Goal: Find specific page/section: Find specific page/section

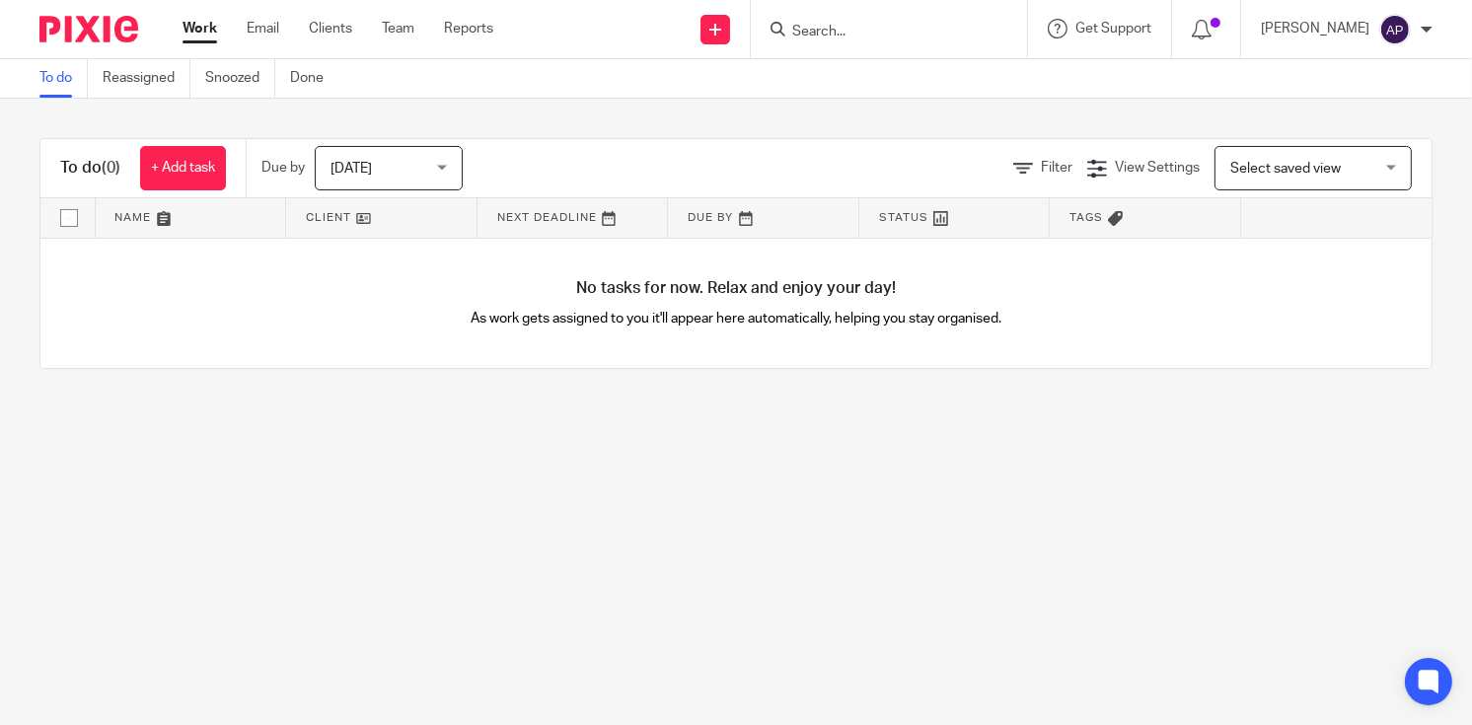
click at [858, 28] on input "Search" at bounding box center [879, 33] width 178 height 18
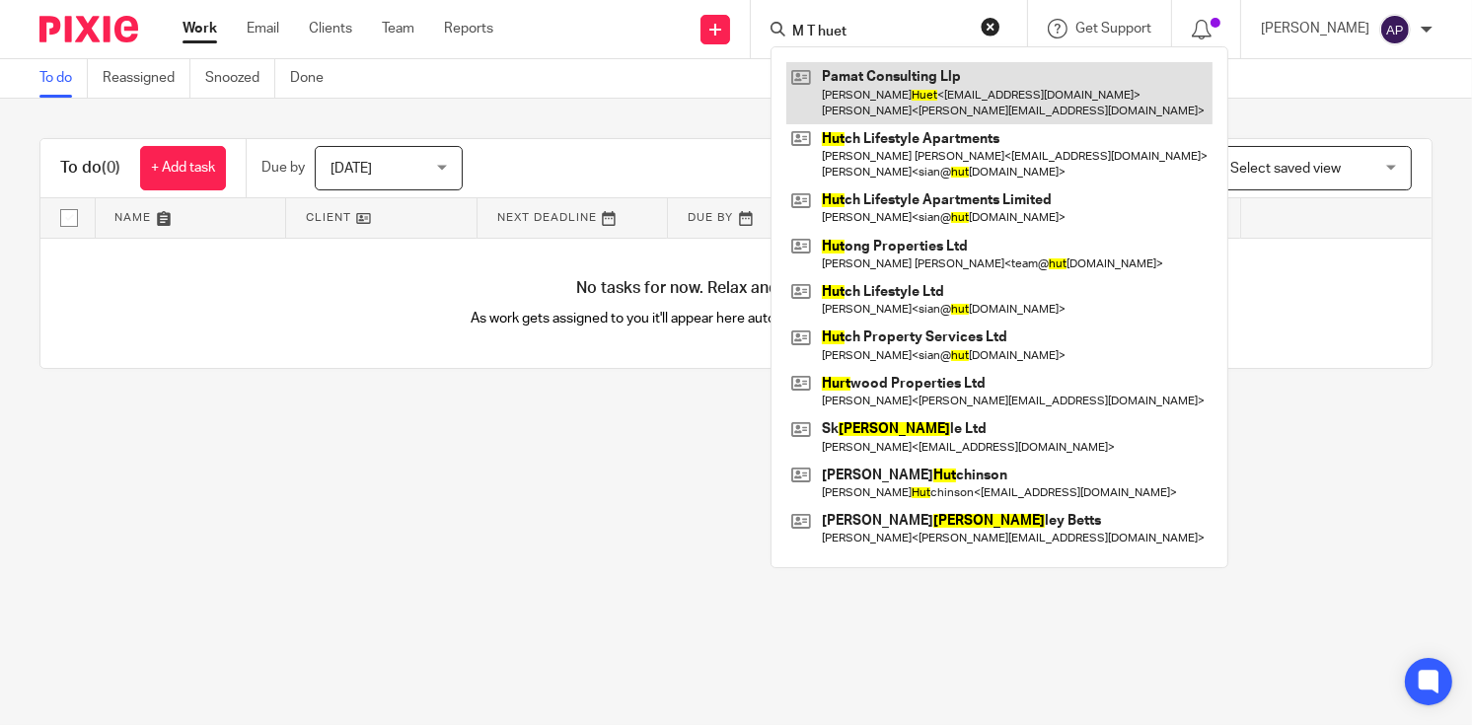
type input "M T huet"
click at [935, 89] on link at bounding box center [999, 92] width 426 height 61
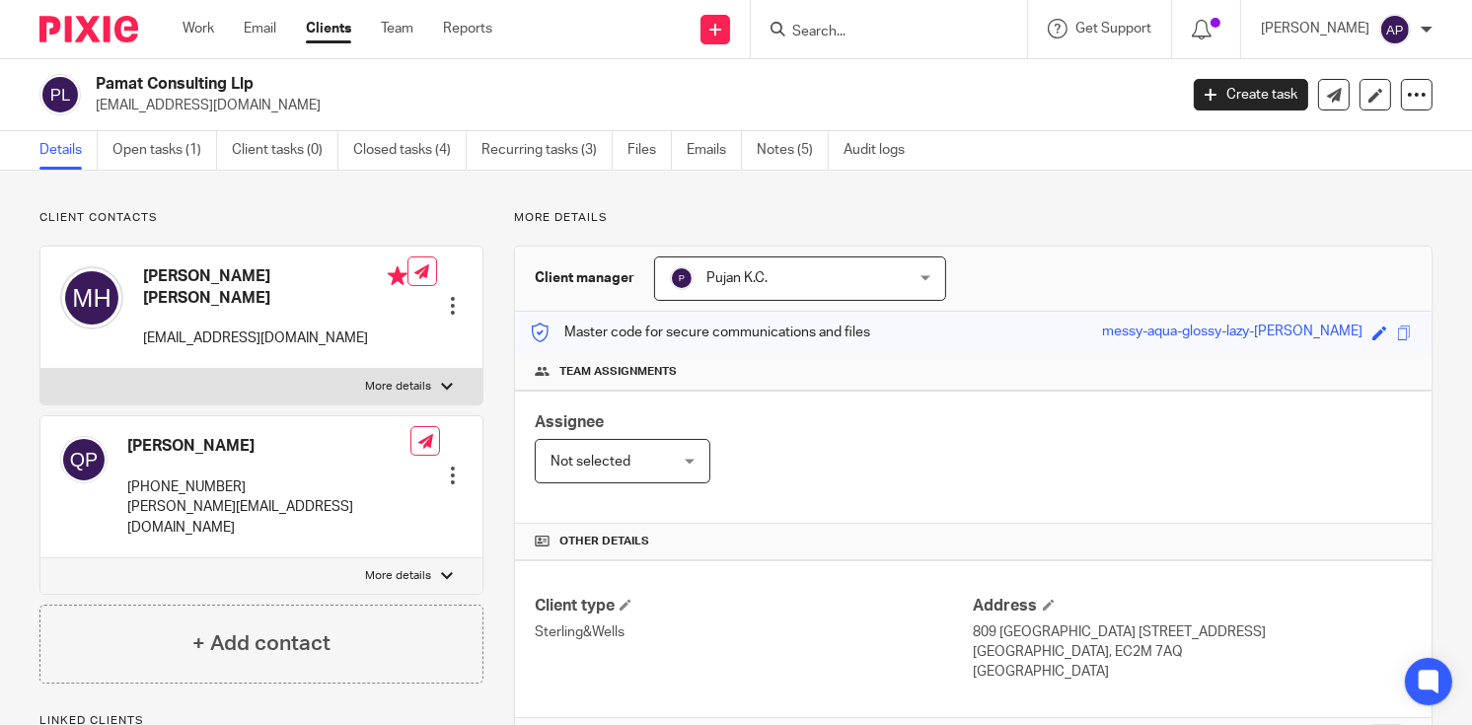
drag, startPoint x: 142, startPoint y: 274, endPoint x: 365, endPoint y: 272, distance: 223.0
click at [365, 272] on h4 "Marie Therese Pierrette Huet" at bounding box center [275, 287] width 264 height 42
copy h4 "Marie Therese Pierrette Huet"
click at [817, 25] on input "Search" at bounding box center [879, 33] width 178 height 18
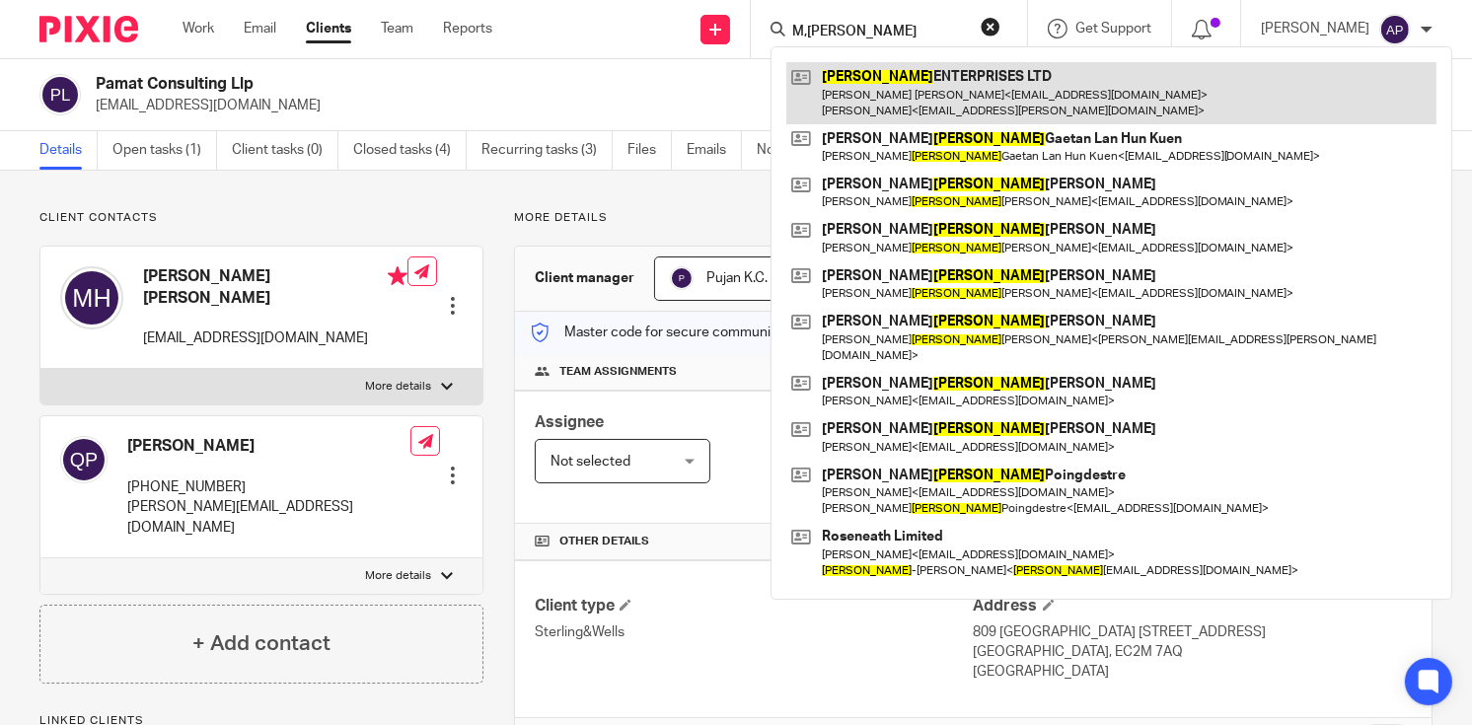
type input "M,ARIE"
click at [935, 100] on link at bounding box center [1111, 92] width 650 height 61
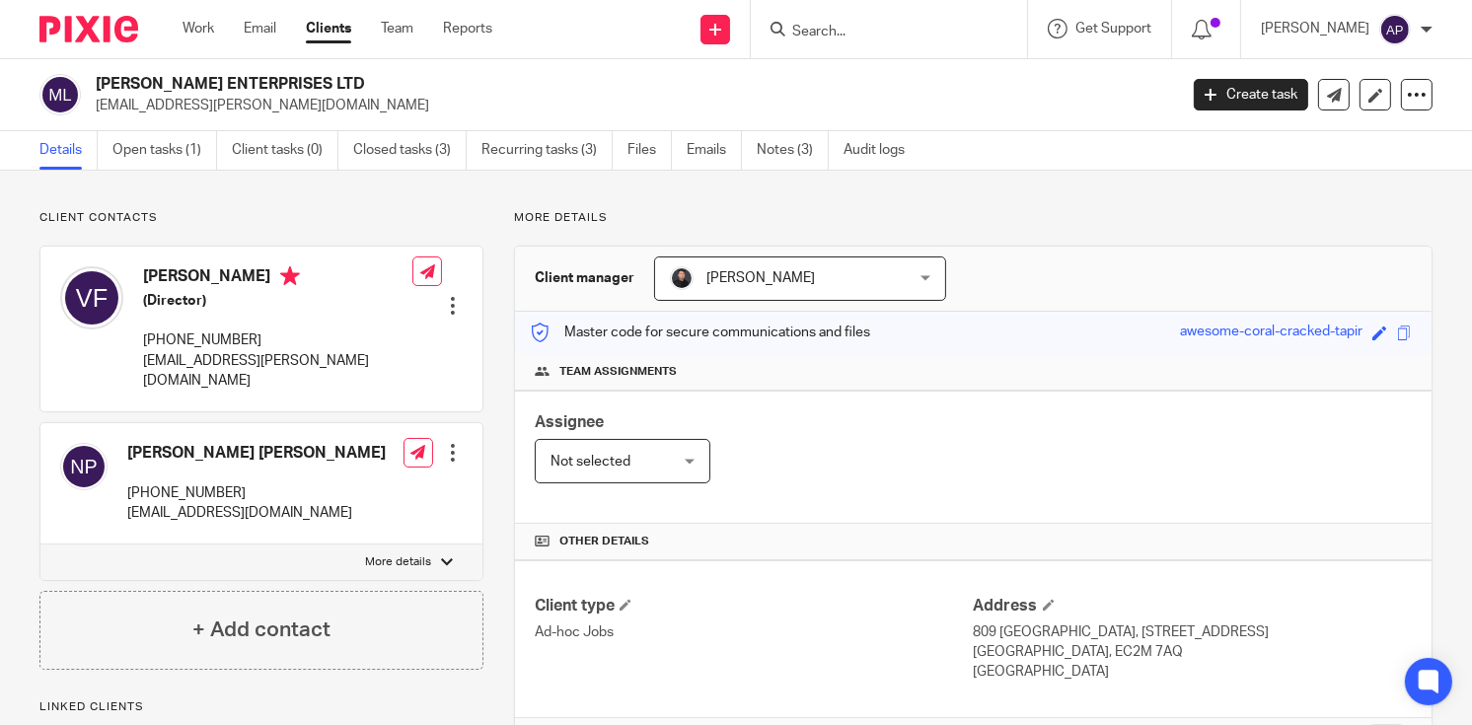
drag, startPoint x: 95, startPoint y: 80, endPoint x: 309, endPoint y: 79, distance: 214.1
click at [309, 79] on h2 "MARIE ENTERPRISES LTD" at bounding box center [523, 84] width 854 height 21
copy h2 "MARIE ENTERPRISES LTD"
drag, startPoint x: 95, startPoint y: 105, endPoint x: 307, endPoint y: 104, distance: 212.1
click at [307, 104] on p "varun.fernandes@gmail.com" at bounding box center [630, 106] width 1069 height 20
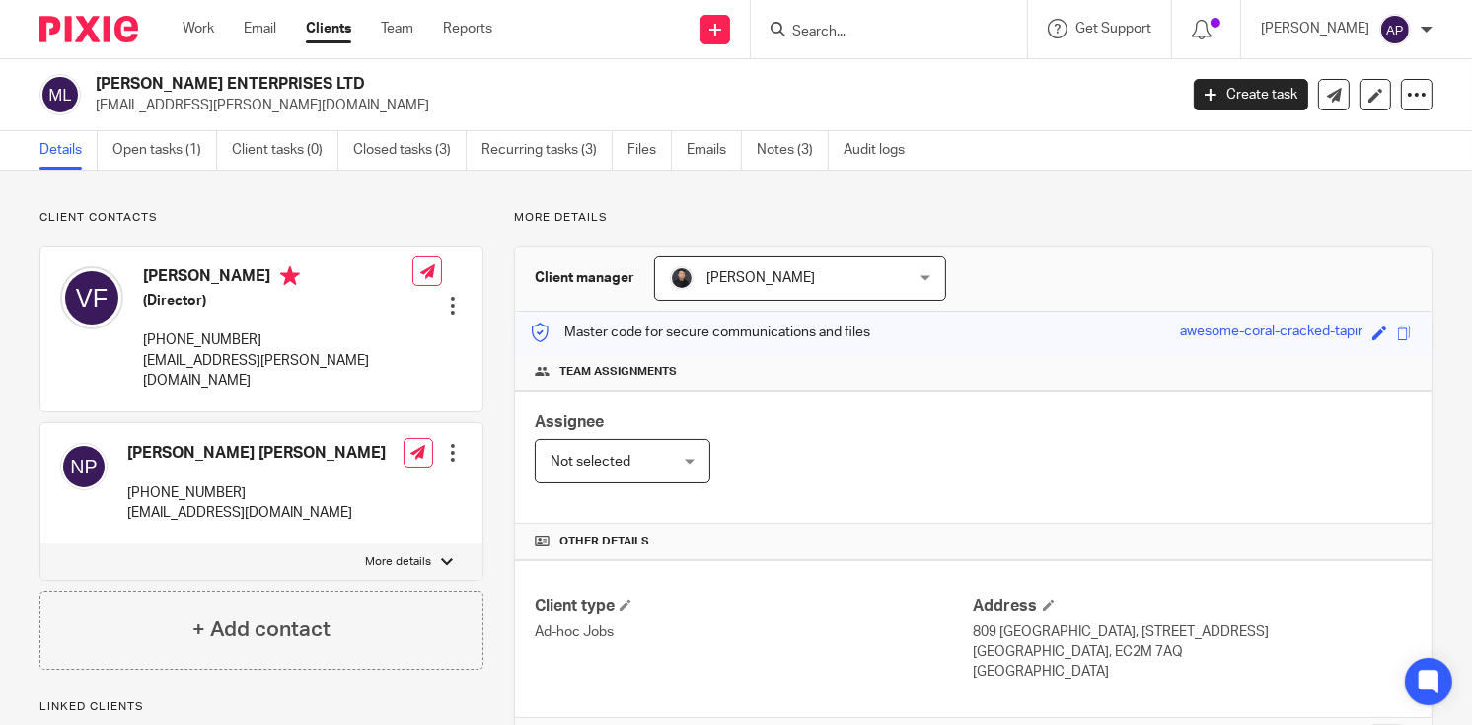
copy p "varun.fernandes@gmail.com"
click at [176, 271] on h4 "Varun Neville Fernandes" at bounding box center [277, 278] width 269 height 25
copy h4 "Varun"
click at [852, 37] on input "Search" at bounding box center [879, 33] width 178 height 18
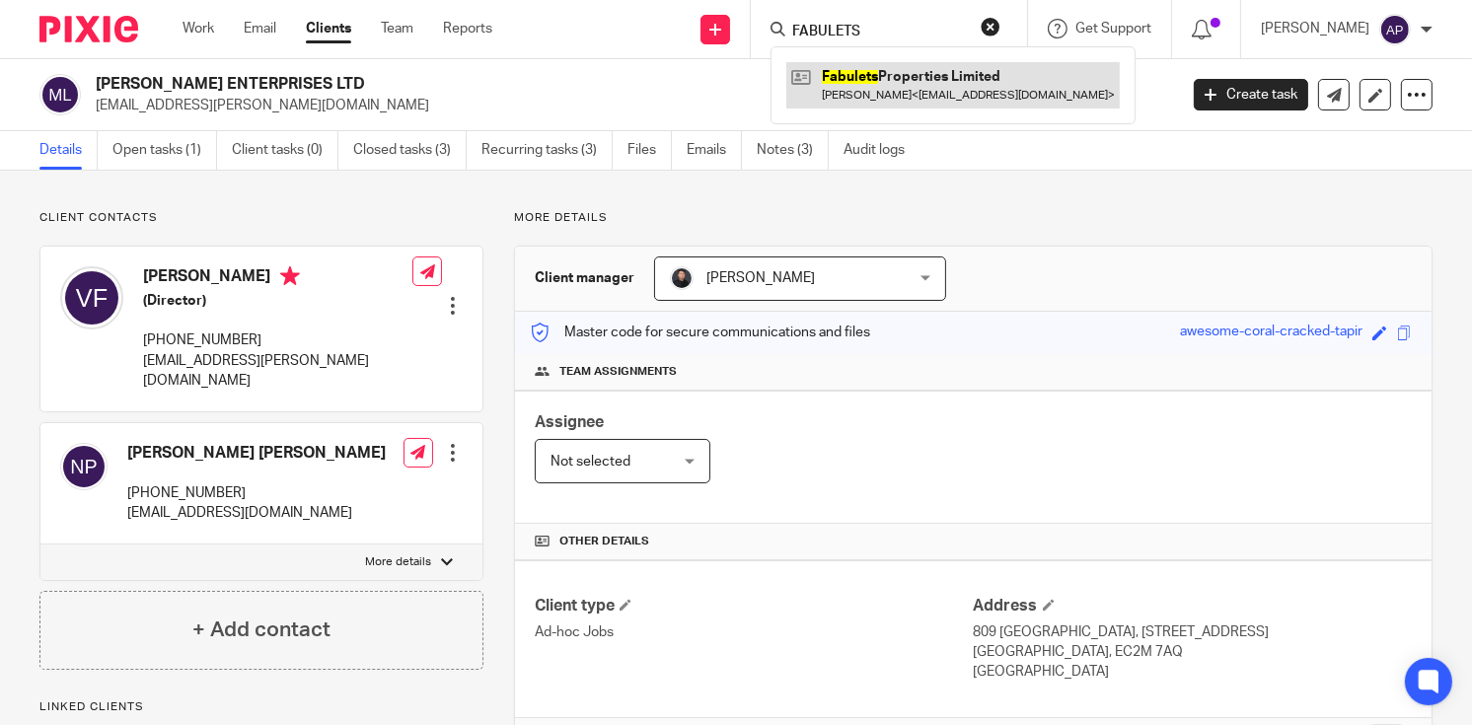
type input "FABULETS"
click at [959, 78] on link at bounding box center [952, 84] width 333 height 45
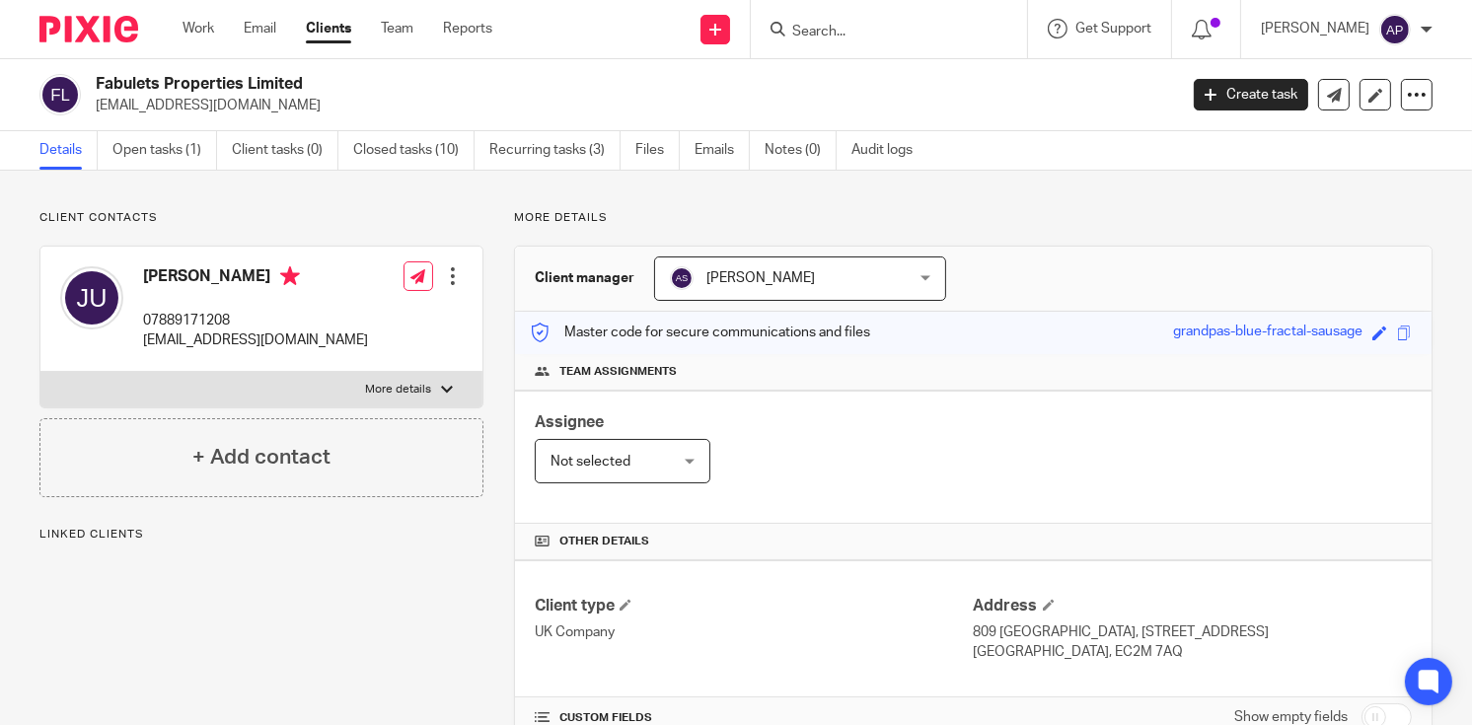
drag, startPoint x: 95, startPoint y: 78, endPoint x: 319, endPoint y: 78, distance: 224.0
click at [319, 78] on div "Fabulets Properties Limited jagdishudayakumar@gmail.com" at bounding box center [601, 94] width 1125 height 41
copy h2 "Fabulets Properties Limited"
click at [341, 83] on h2 "Fabulets Properties Limited" at bounding box center [523, 84] width 854 height 21
drag, startPoint x: 96, startPoint y: 80, endPoint x: 331, endPoint y: 80, distance: 234.8
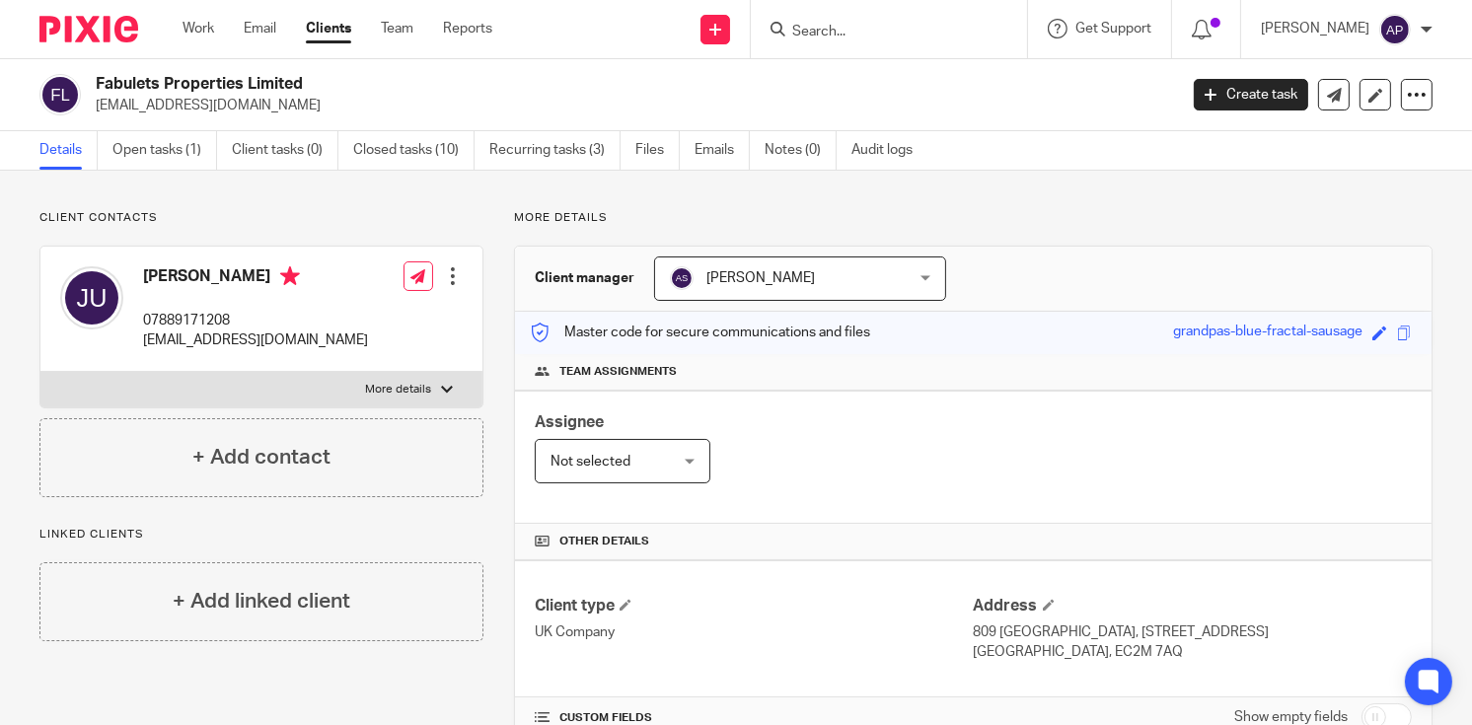
click at [331, 80] on h2 "Fabulets Properties Limited" at bounding box center [523, 84] width 854 height 21
copy h2 "Fabulets Properties Limited"
drag, startPoint x: 94, startPoint y: 103, endPoint x: 308, endPoint y: 94, distance: 214.3
click at [308, 94] on div "Fabulets Properties Limited jagdishudayakumar@gmail.com" at bounding box center [601, 94] width 1125 height 41
drag, startPoint x: 297, startPoint y: 103, endPoint x: 81, endPoint y: 106, distance: 216.1
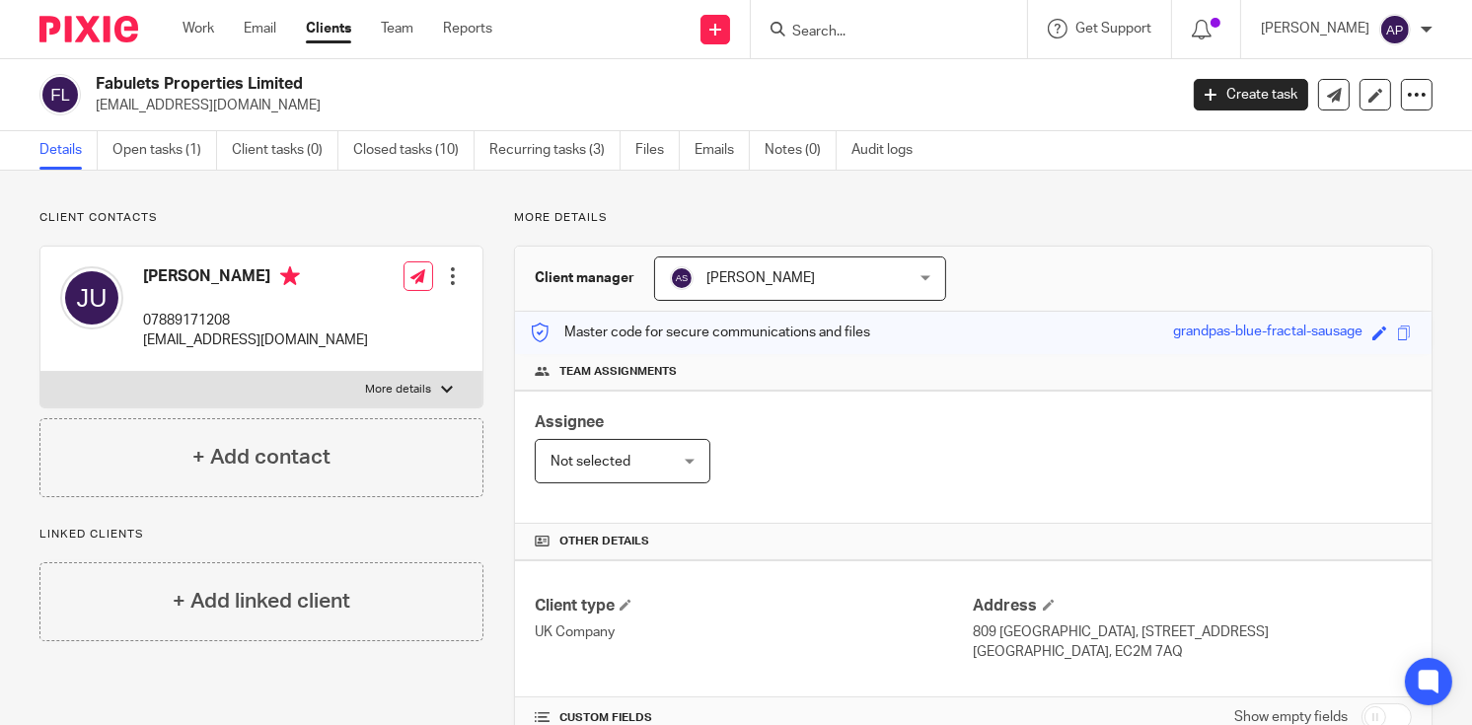
click at [81, 106] on div "Fabulets Properties Limited jagdishudayakumar@gmail.com" at bounding box center [601, 94] width 1125 height 41
drag, startPoint x: 81, startPoint y: 106, endPoint x: 342, endPoint y: 111, distance: 261.5
click at [348, 113] on p "jagdishudayakumar@gmail.com" at bounding box center [630, 106] width 1069 height 20
click at [305, 108] on p "jagdishudayakumar@gmail.com" at bounding box center [630, 106] width 1069 height 20
drag, startPoint x: 95, startPoint y: 106, endPoint x: 290, endPoint y: 106, distance: 195.4
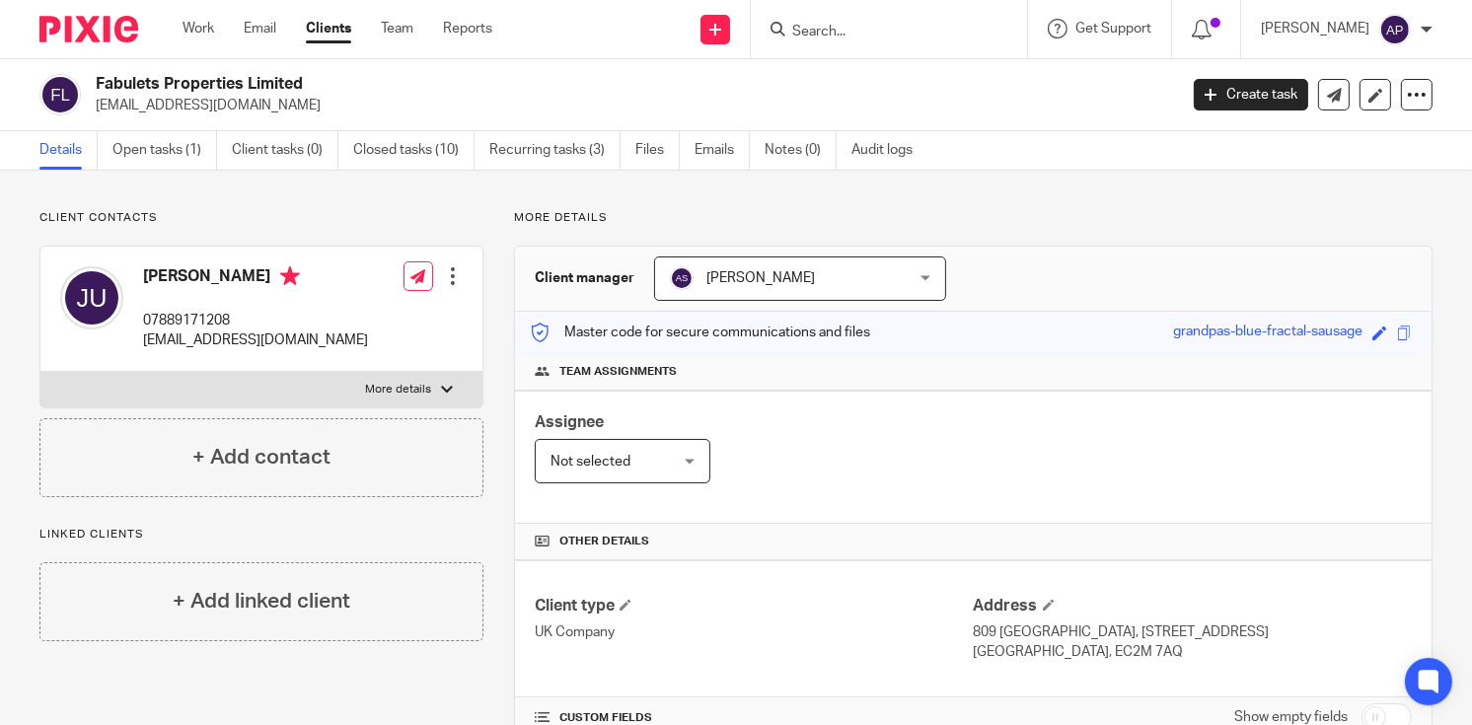
click at [290, 106] on p "[EMAIL_ADDRESS][DOMAIN_NAME]" at bounding box center [630, 106] width 1069 height 20
copy p "[EMAIL_ADDRESS][DOMAIN_NAME]"
click at [176, 274] on h4 "[PERSON_NAME]" at bounding box center [255, 278] width 225 height 25
click at [176, 271] on h4 "[PERSON_NAME]" at bounding box center [255, 278] width 225 height 25
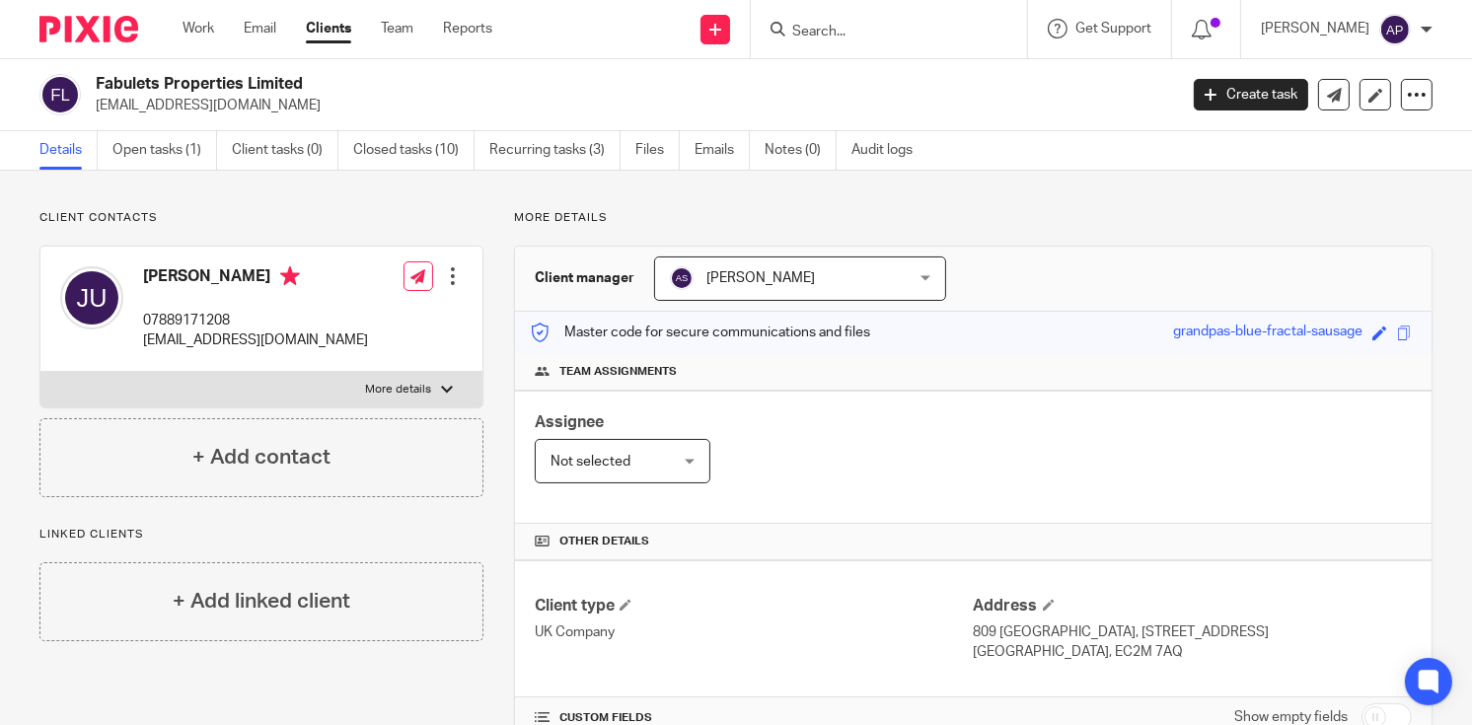
click at [176, 271] on h4 "[PERSON_NAME]" at bounding box center [255, 278] width 225 height 25
copy h4 "Jagdish"
click at [831, 24] on input "Search" at bounding box center [879, 33] width 178 height 18
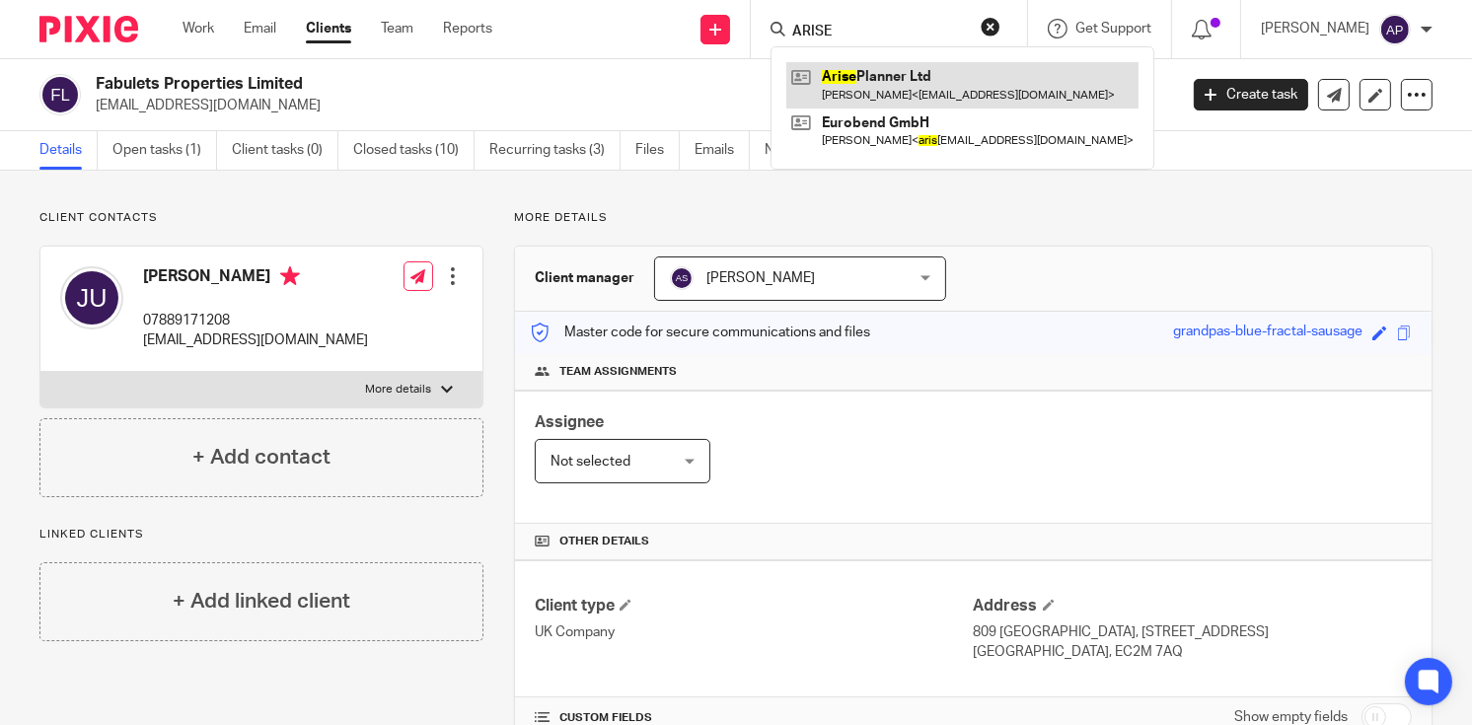
type input "ARISE"
click at [946, 92] on link at bounding box center [962, 84] width 352 height 45
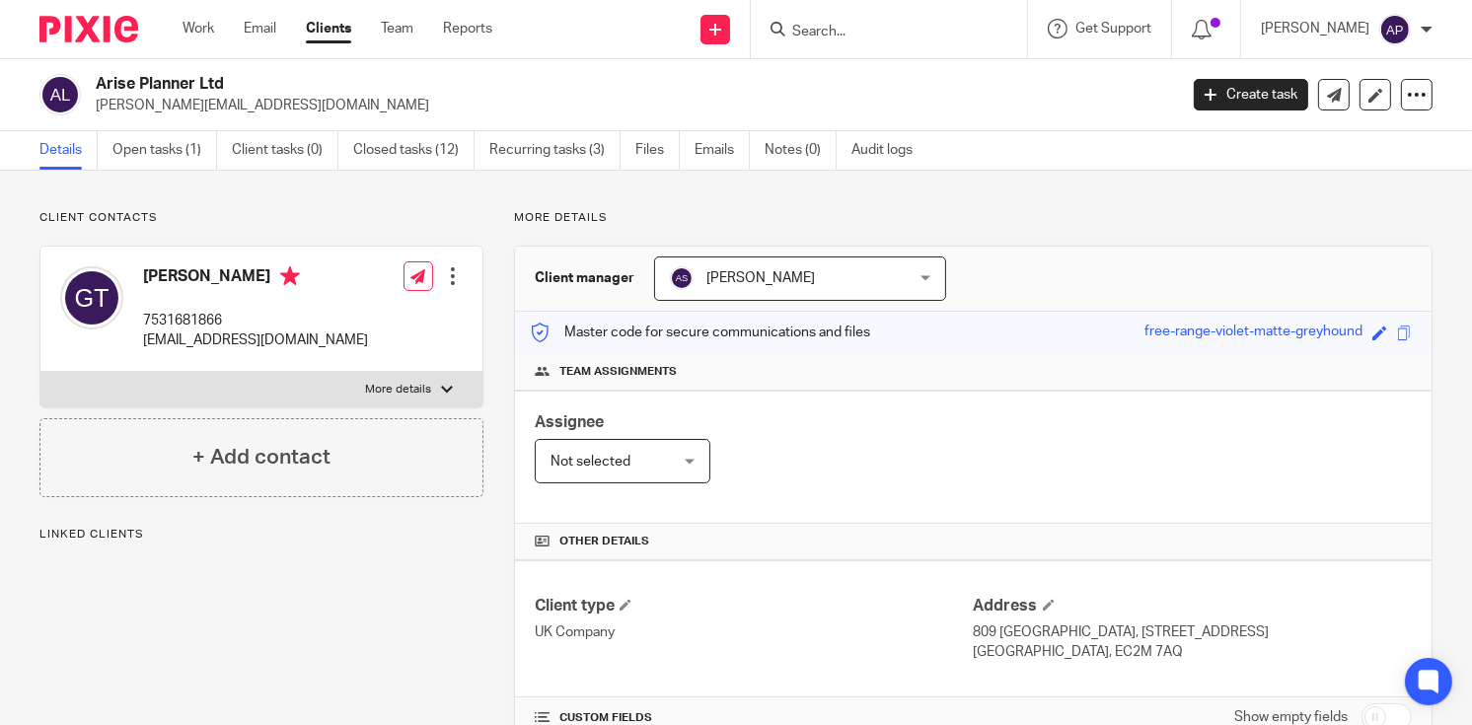
drag, startPoint x: 97, startPoint y: 81, endPoint x: 255, endPoint y: 82, distance: 157.9
click at [255, 82] on h2 "Arise Planner Ltd" at bounding box center [523, 84] width 854 height 21
copy h2 "Arise Planner Ltd"
click at [810, 26] on input "Search" at bounding box center [879, 33] width 178 height 18
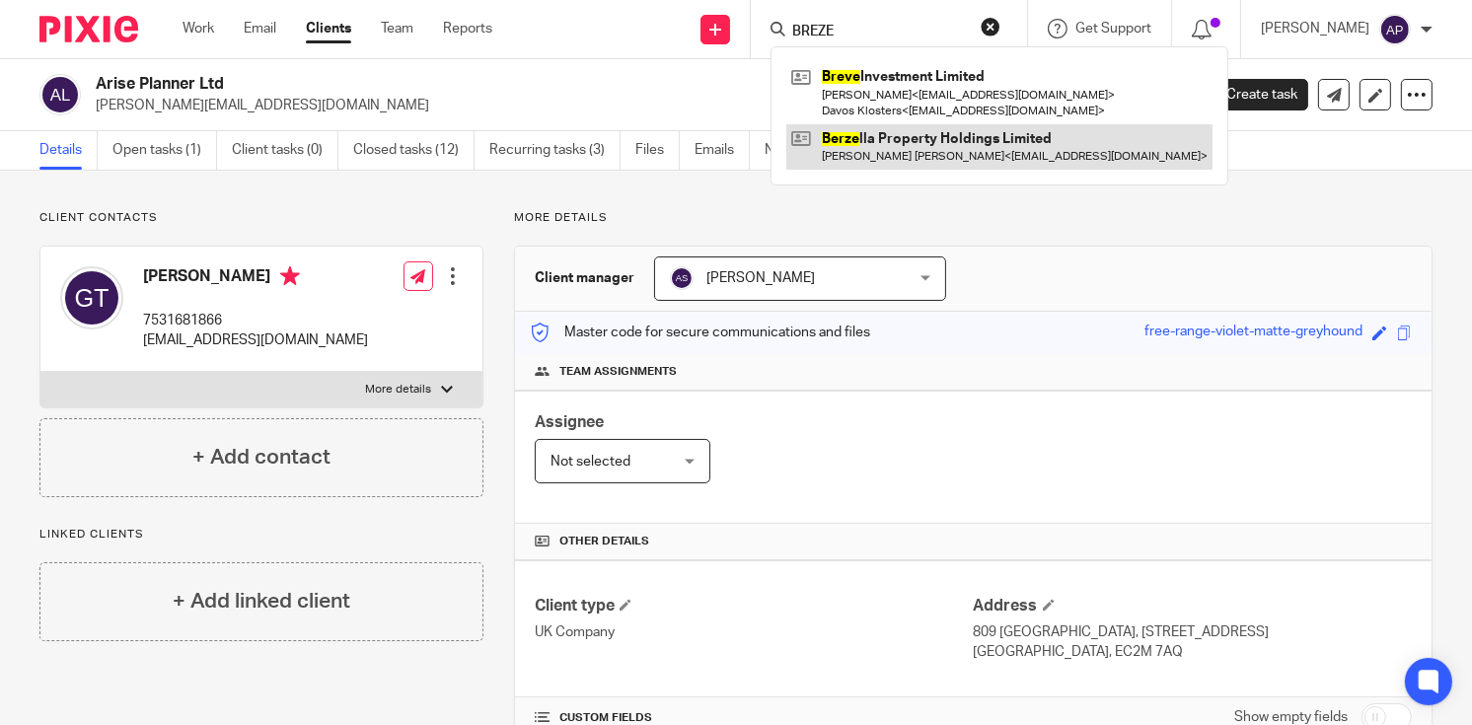
type input "BREZE"
click at [972, 132] on link at bounding box center [999, 146] width 426 height 45
click at [972, 133] on link at bounding box center [999, 146] width 426 height 45
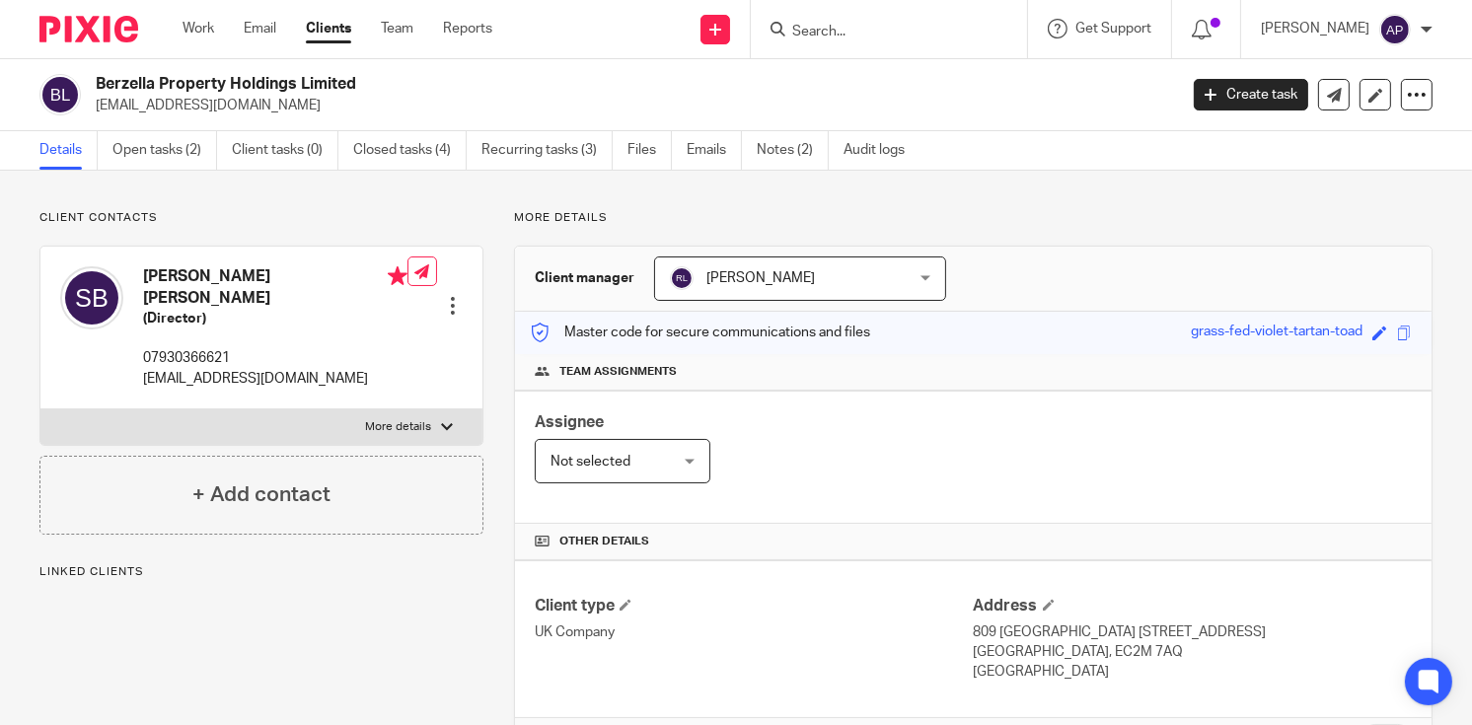
drag, startPoint x: 96, startPoint y: 82, endPoint x: 402, endPoint y: 78, distance: 305.9
click at [402, 78] on h2 "Berzella Property Holdings Limited" at bounding box center [523, 84] width 854 height 21
copy h2 "Berzella Property Holdings Limited"
click at [834, 33] on input "Search" at bounding box center [879, 33] width 178 height 18
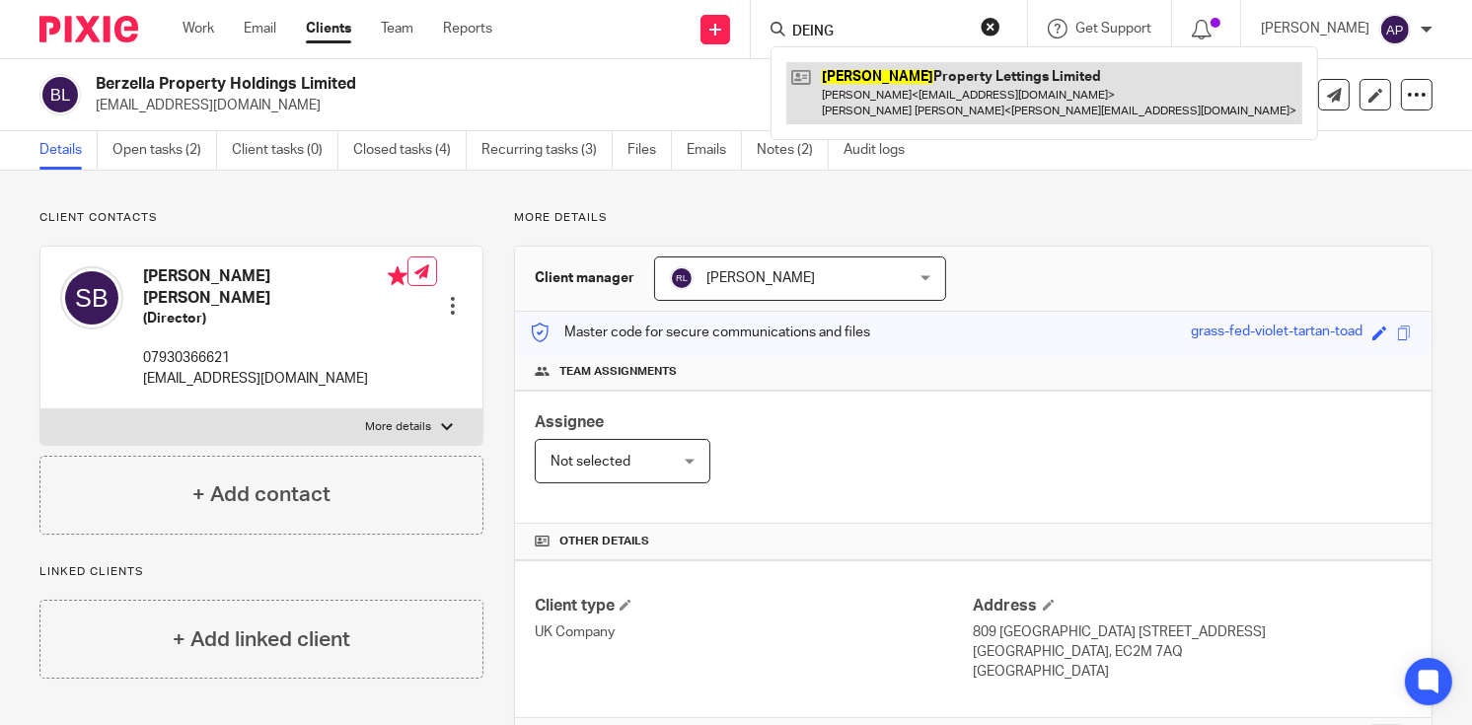
type input "DEING"
click at [929, 96] on link at bounding box center [1044, 92] width 516 height 61
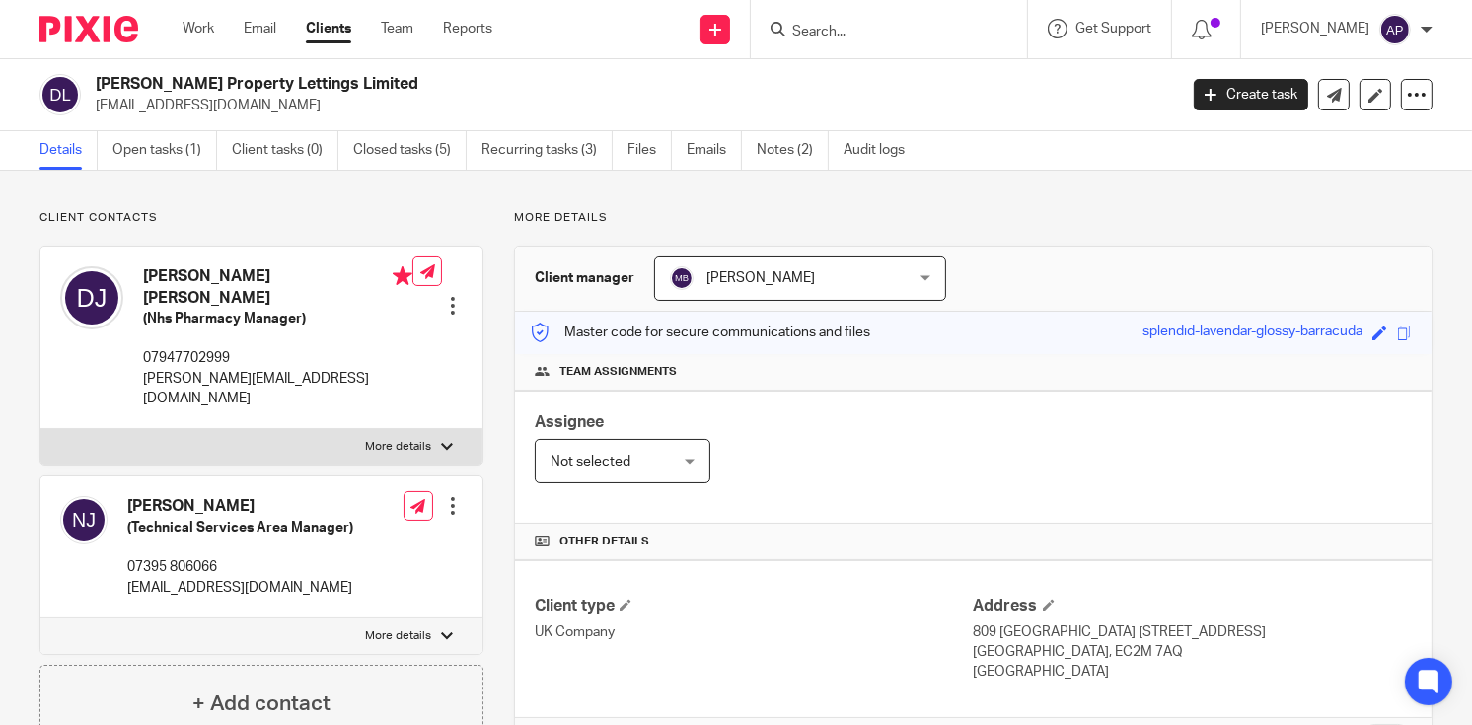
click at [355, 78] on h2 "Denig Property Lettings Limited" at bounding box center [523, 84] width 854 height 21
click at [849, 30] on input "Search" at bounding box center [879, 33] width 178 height 18
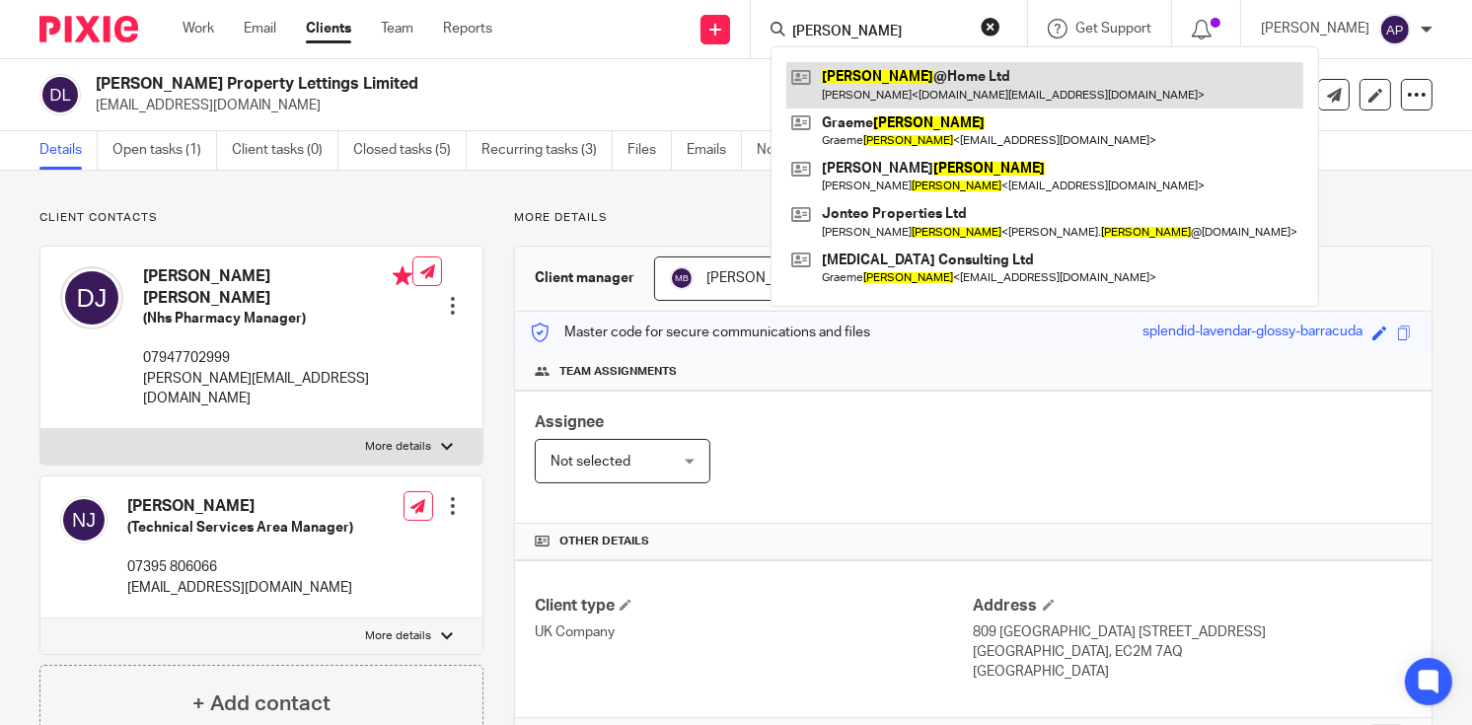
type input "WATSON"
click at [919, 83] on link at bounding box center [1044, 84] width 517 height 45
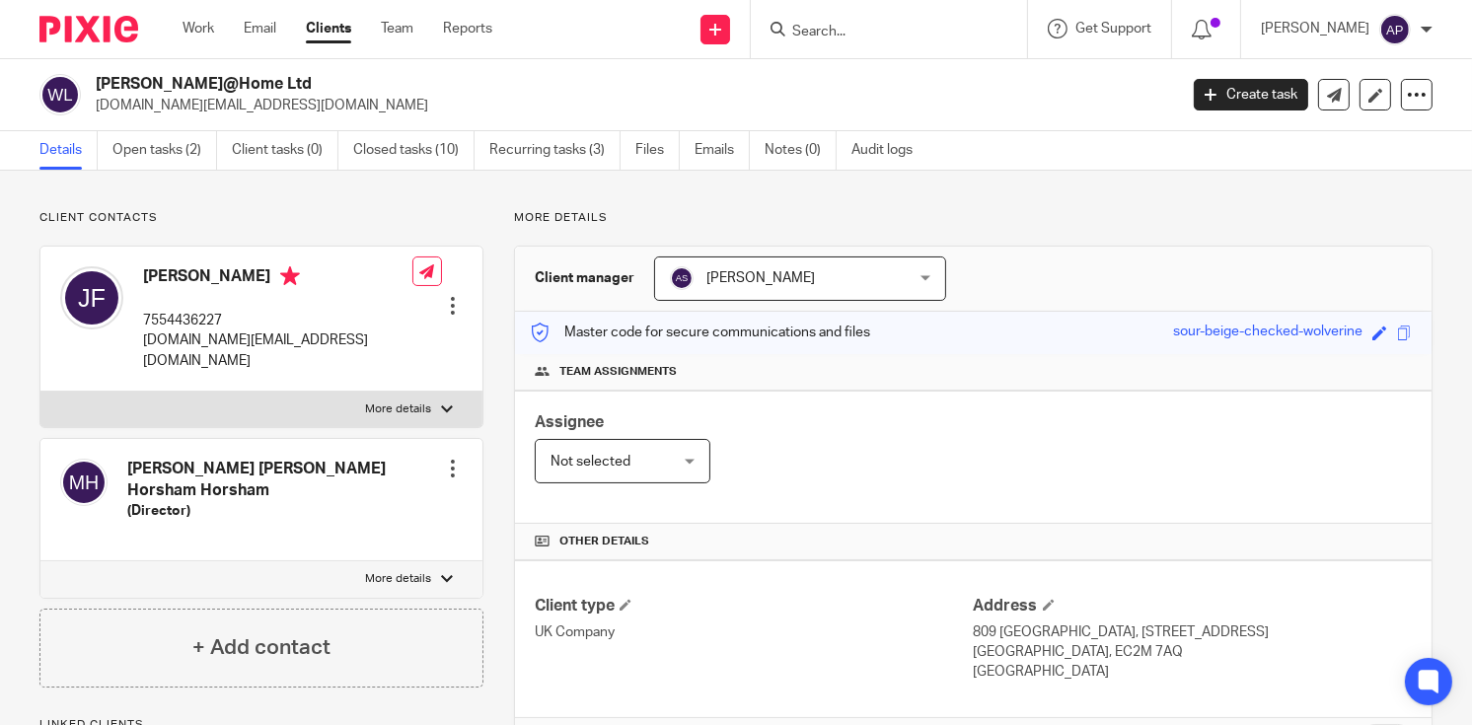
drag, startPoint x: 96, startPoint y: 80, endPoint x: 239, endPoint y: 78, distance: 143.1
click at [239, 78] on h2 "[PERSON_NAME]@Home Ltd" at bounding box center [523, 84] width 854 height 21
copy h2 "[PERSON_NAME]@Home Ltd"
click at [820, 33] on input "Search" at bounding box center [879, 33] width 178 height 18
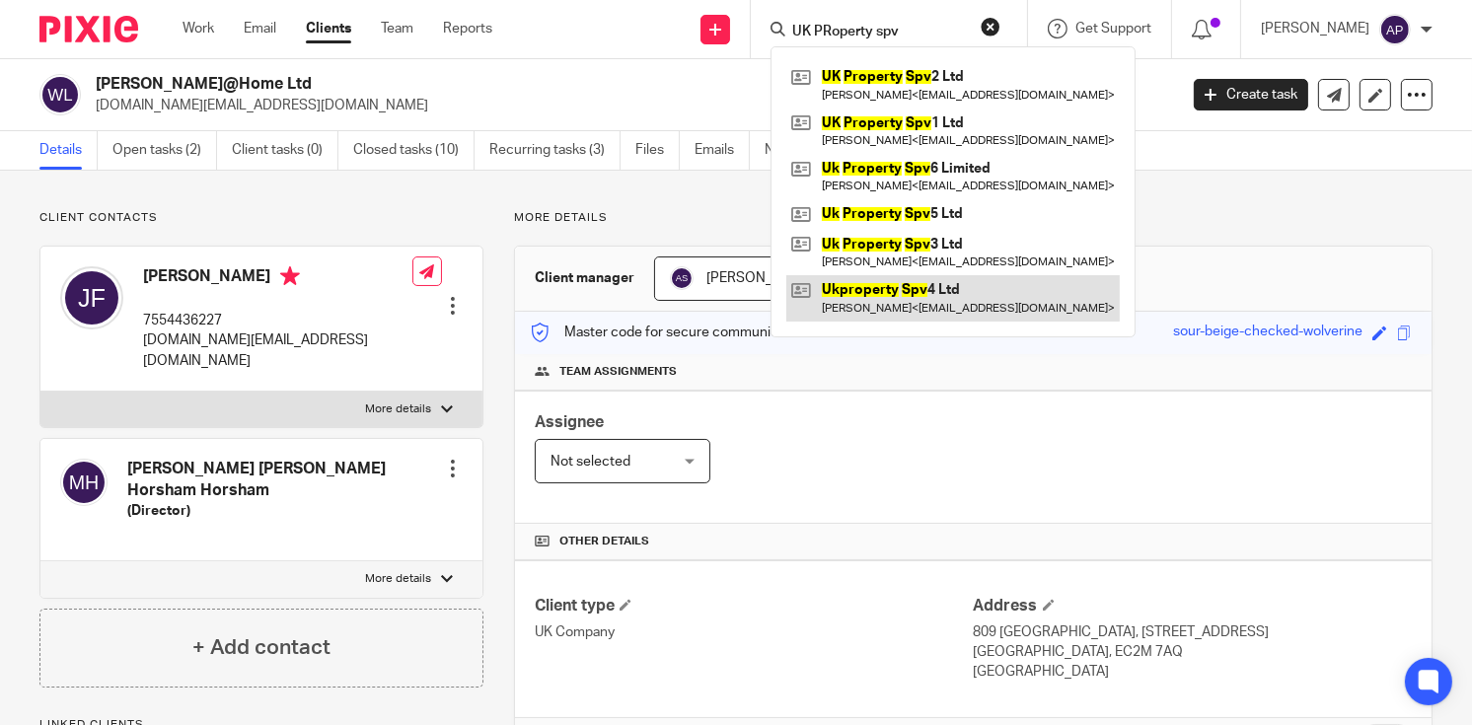
type input "UK PRoperty spv"
click at [981, 303] on link at bounding box center [952, 297] width 333 height 45
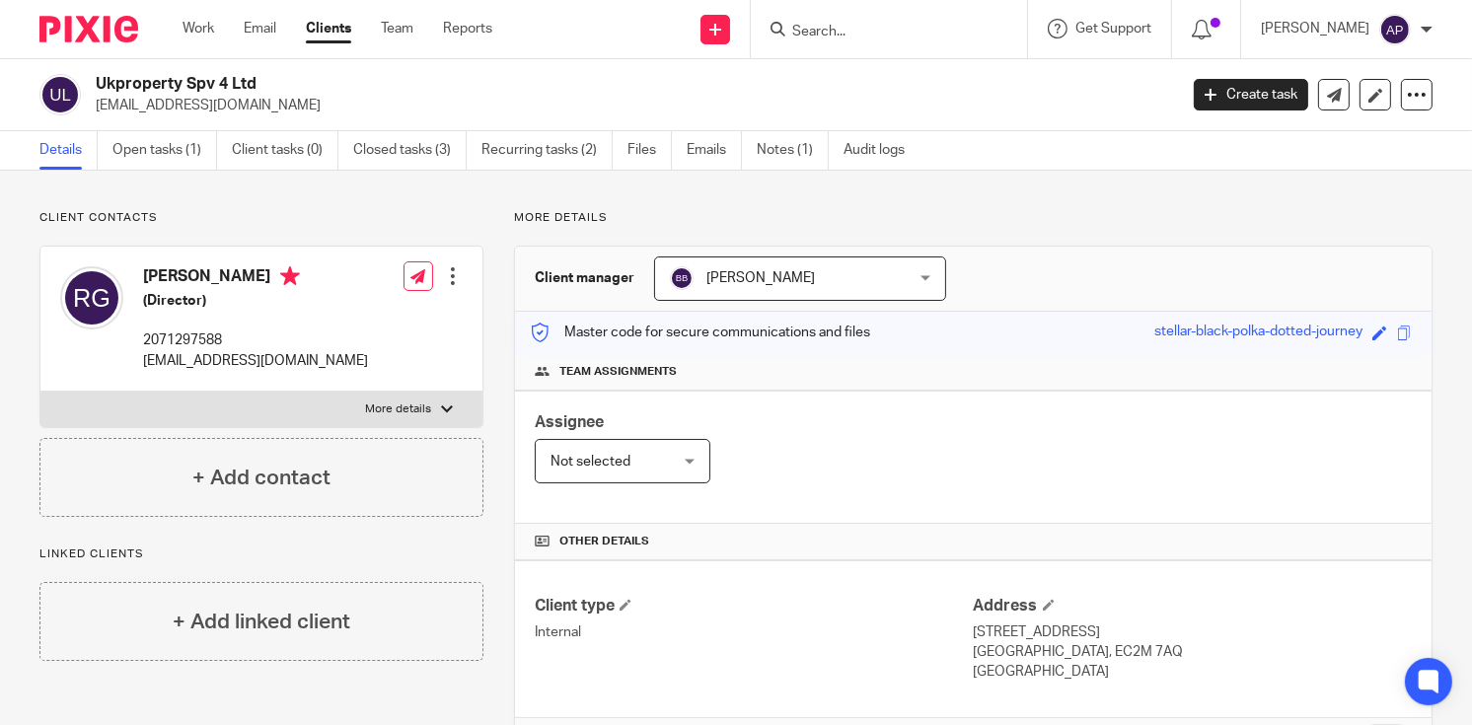
drag, startPoint x: 97, startPoint y: 81, endPoint x: 286, endPoint y: 90, distance: 189.6
click at [286, 90] on h2 "Ukproperty Spv 4 Ltd" at bounding box center [523, 84] width 854 height 21
copy h2 "Ukproperty Spv 4 Ltd"
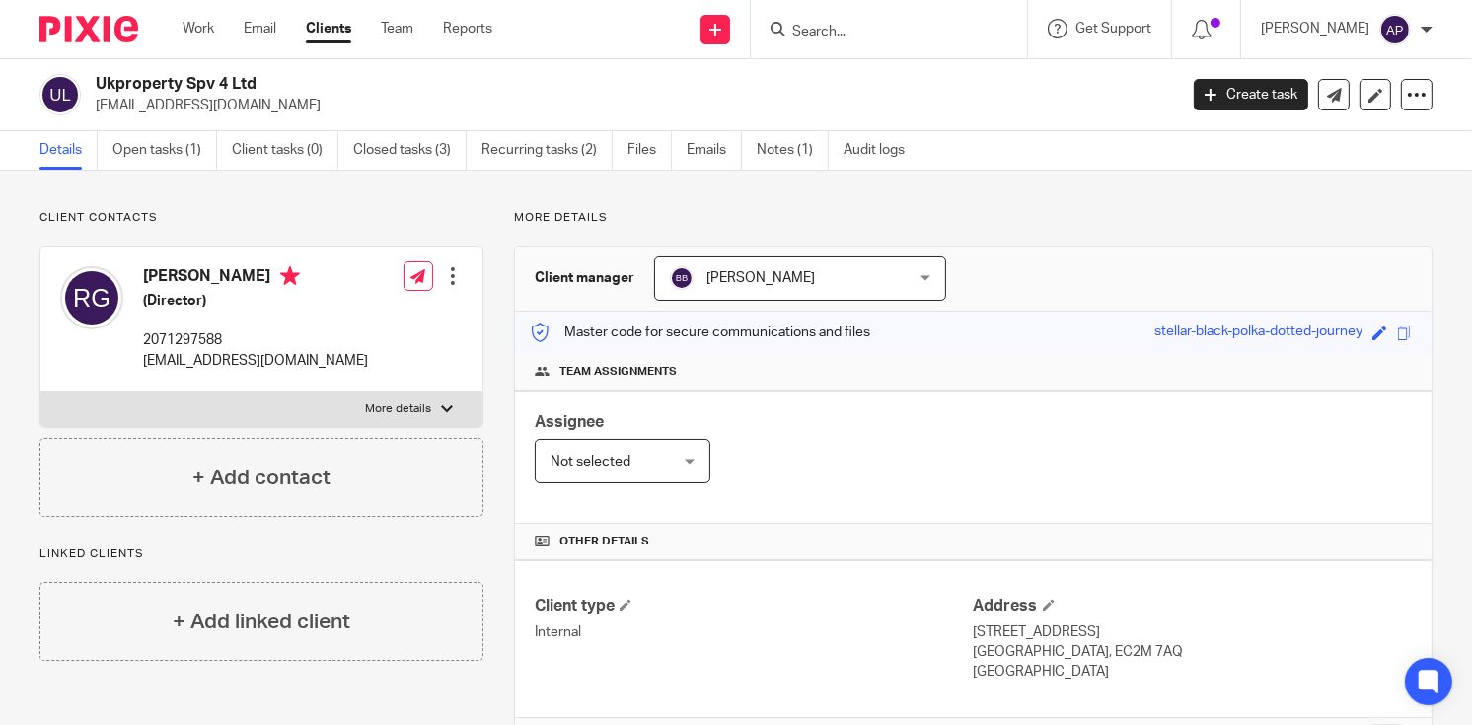
click at [844, 36] on input "Search" at bounding box center [879, 33] width 178 height 18
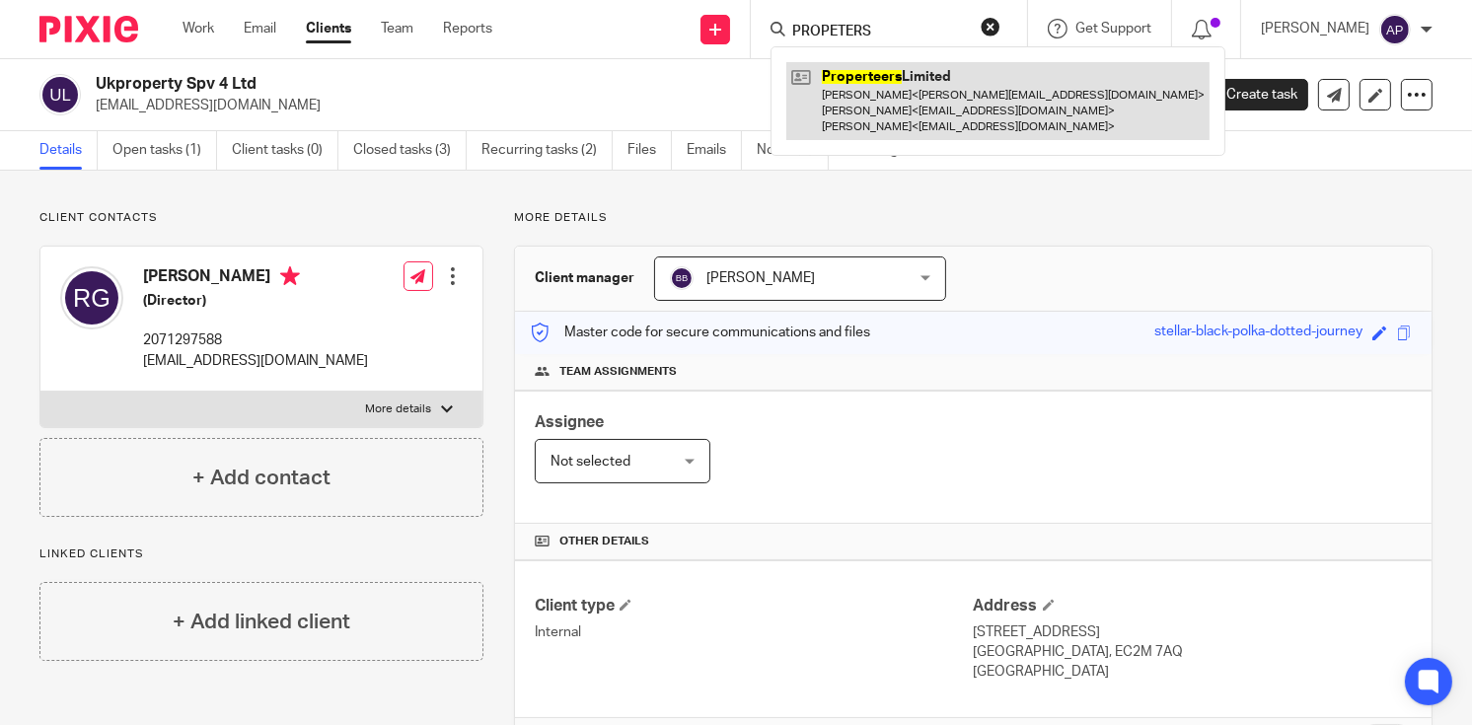
type input "PROPETERS"
click at [903, 71] on link at bounding box center [997, 101] width 423 height 78
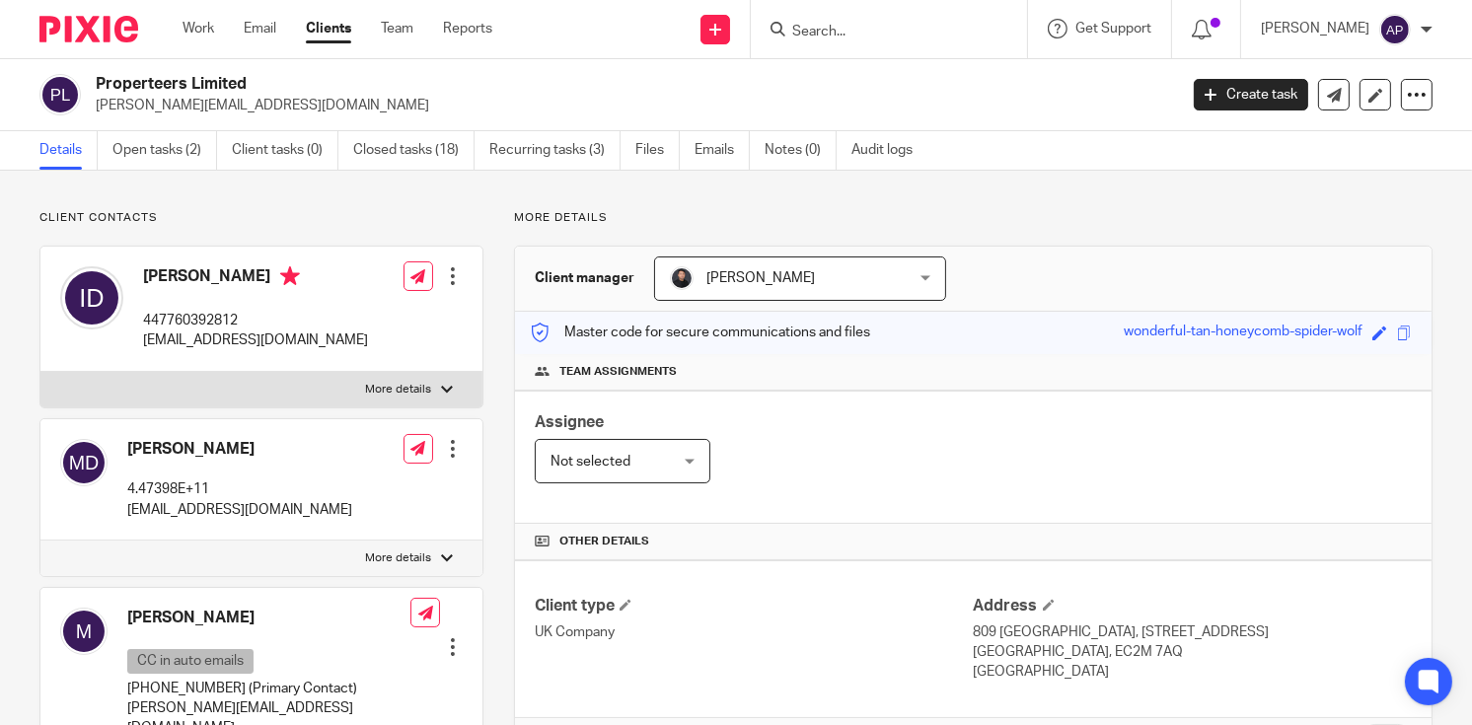
drag, startPoint x: 95, startPoint y: 80, endPoint x: 253, endPoint y: 80, distance: 157.9
click at [253, 80] on h2 "Properteers Limited" at bounding box center [523, 84] width 854 height 21
copy h2 "Properteers Limited"
click at [831, 31] on input "Search" at bounding box center [879, 33] width 178 height 18
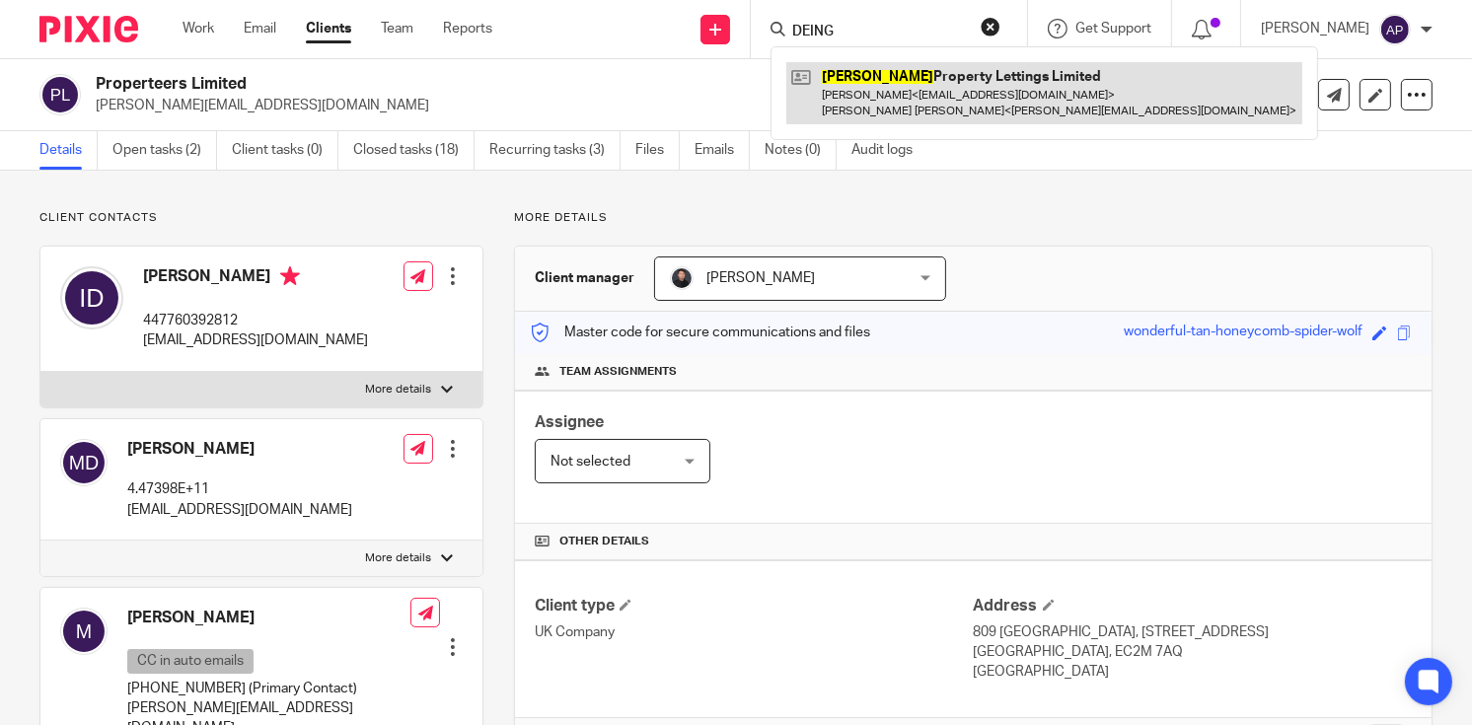
type input "DEING"
click at [988, 99] on link at bounding box center [1044, 92] width 516 height 61
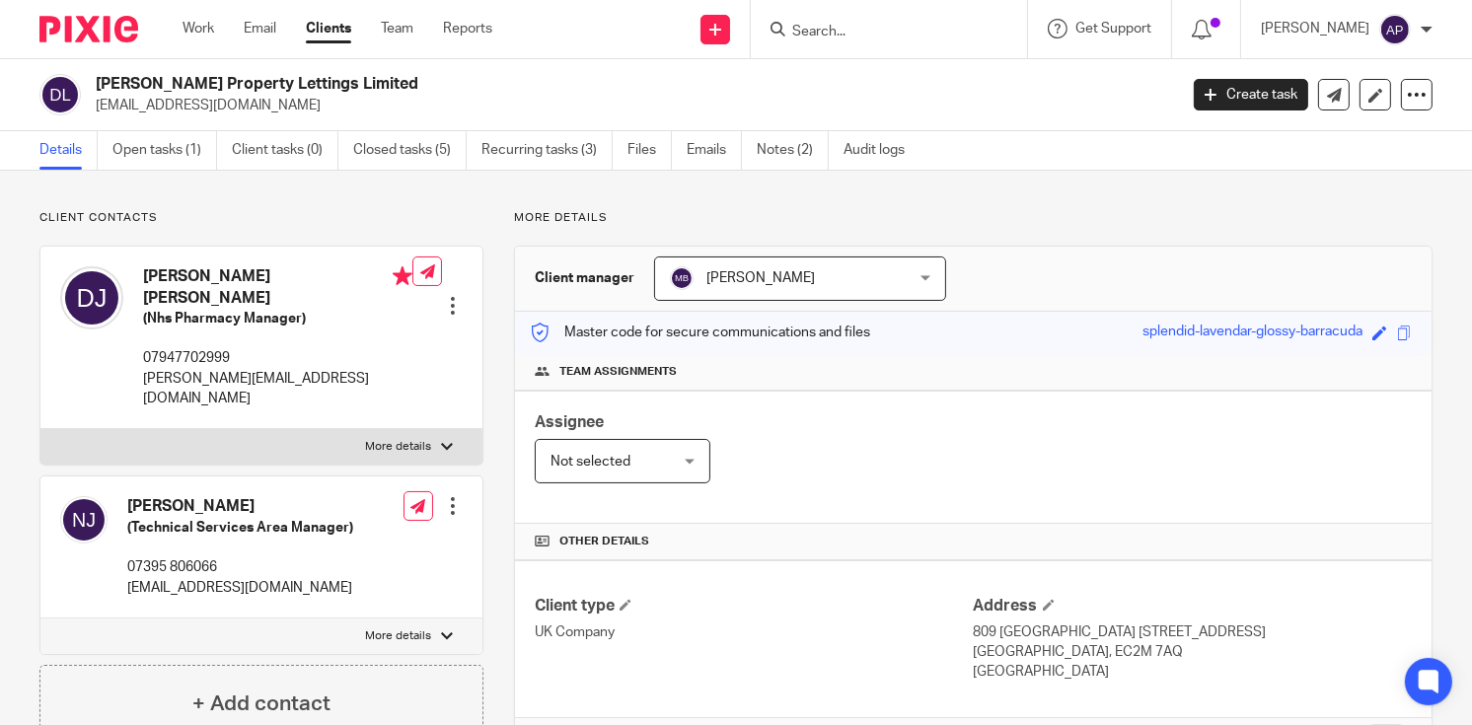
drag, startPoint x: 0, startPoint y: 0, endPoint x: 364, endPoint y: 78, distance: 372.3
click at [364, 78] on div "[PERSON_NAME] Property Lettings Limited [EMAIL_ADDRESS][DOMAIN_NAME]" at bounding box center [601, 94] width 1125 height 41
copy h2 "[PERSON_NAME] Property Lettings Limited"
click at [851, 32] on input "Search" at bounding box center [879, 33] width 178 height 18
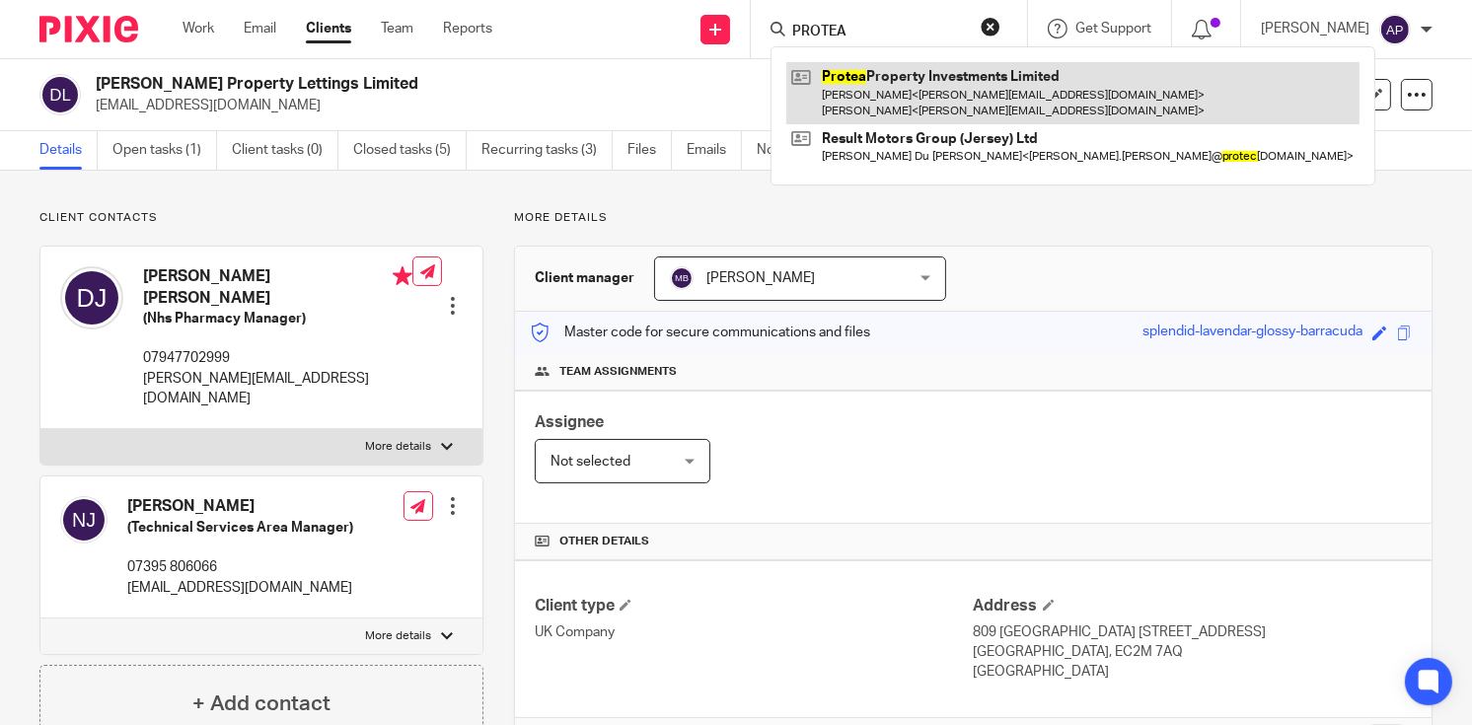
type input "PROTEA"
click at [932, 87] on link at bounding box center [1072, 92] width 573 height 61
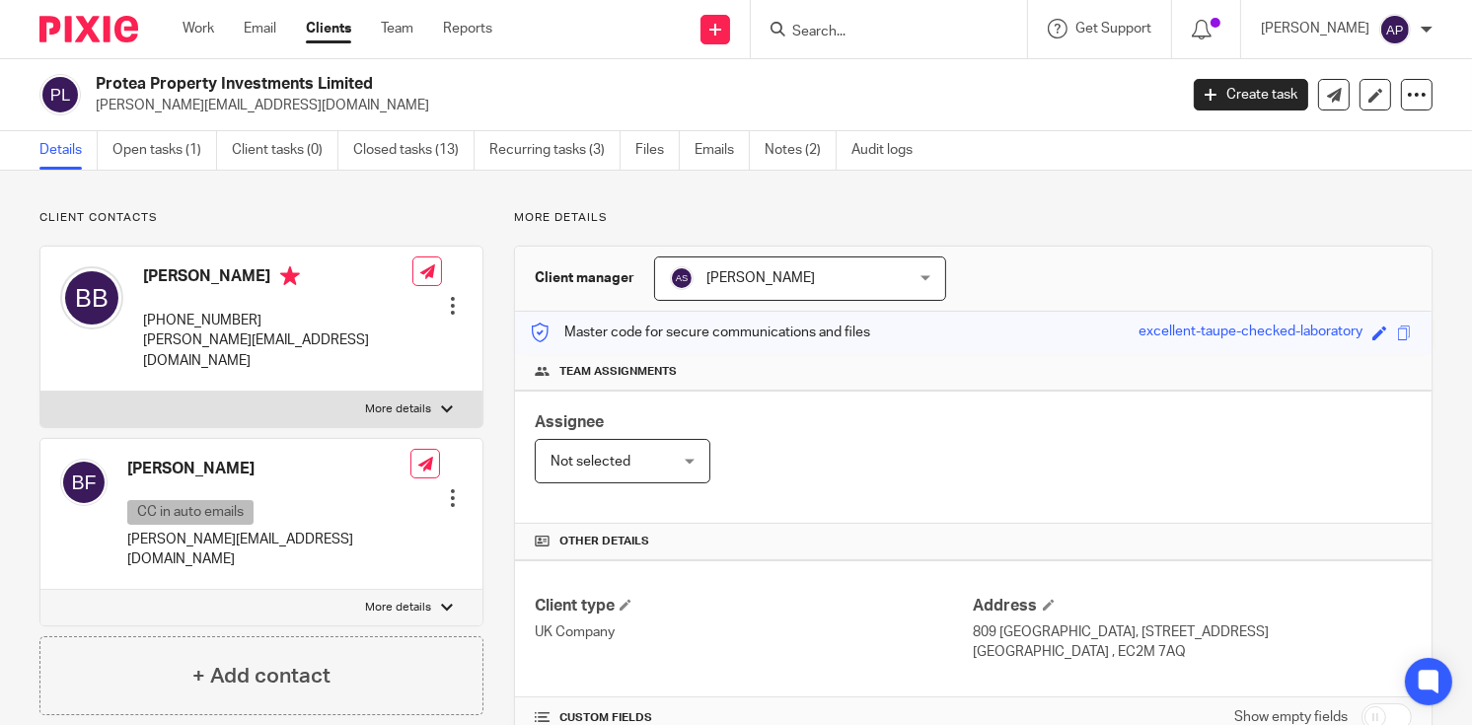
click at [390, 79] on h2 "Protea Property Investments Limited" at bounding box center [523, 84] width 854 height 21
click at [854, 31] on input "Search" at bounding box center [879, 33] width 178 height 18
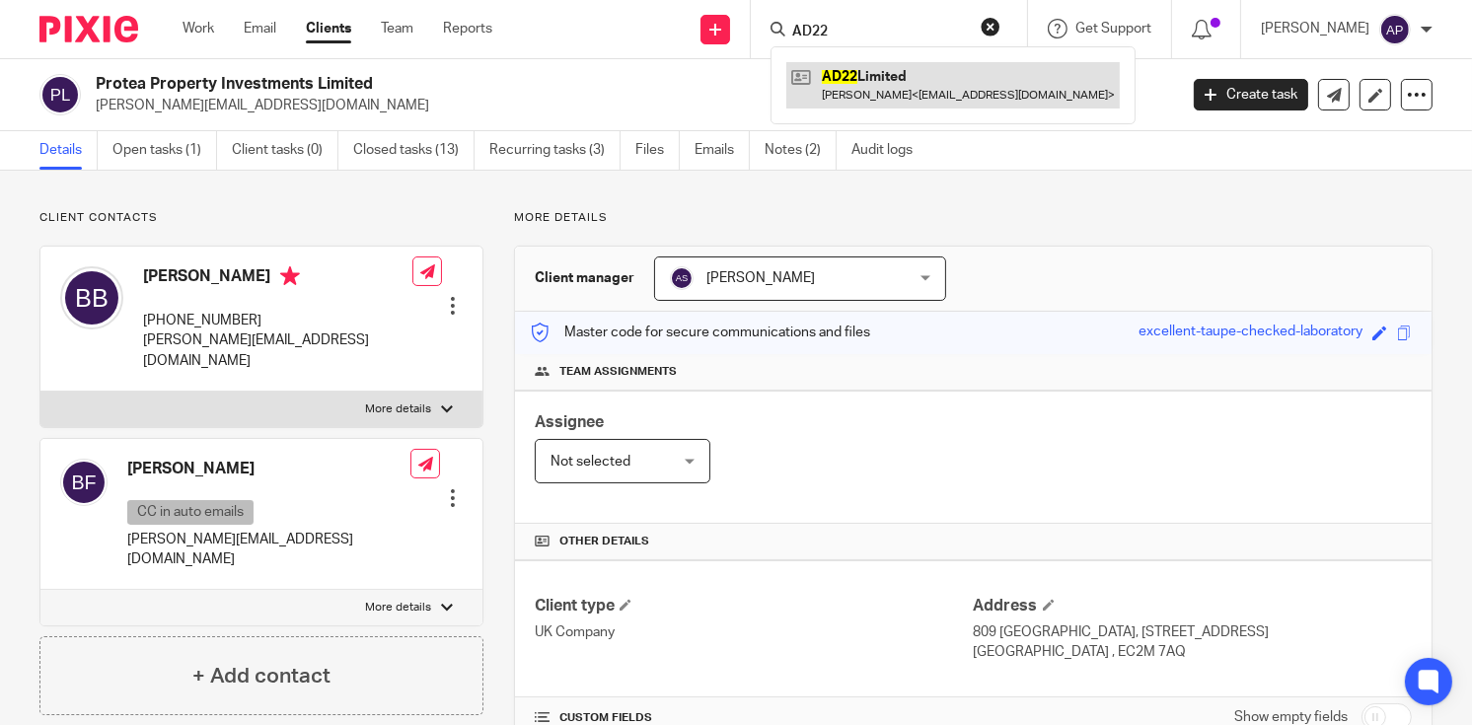
type input "AD22"
click at [903, 91] on link at bounding box center [952, 84] width 333 height 45
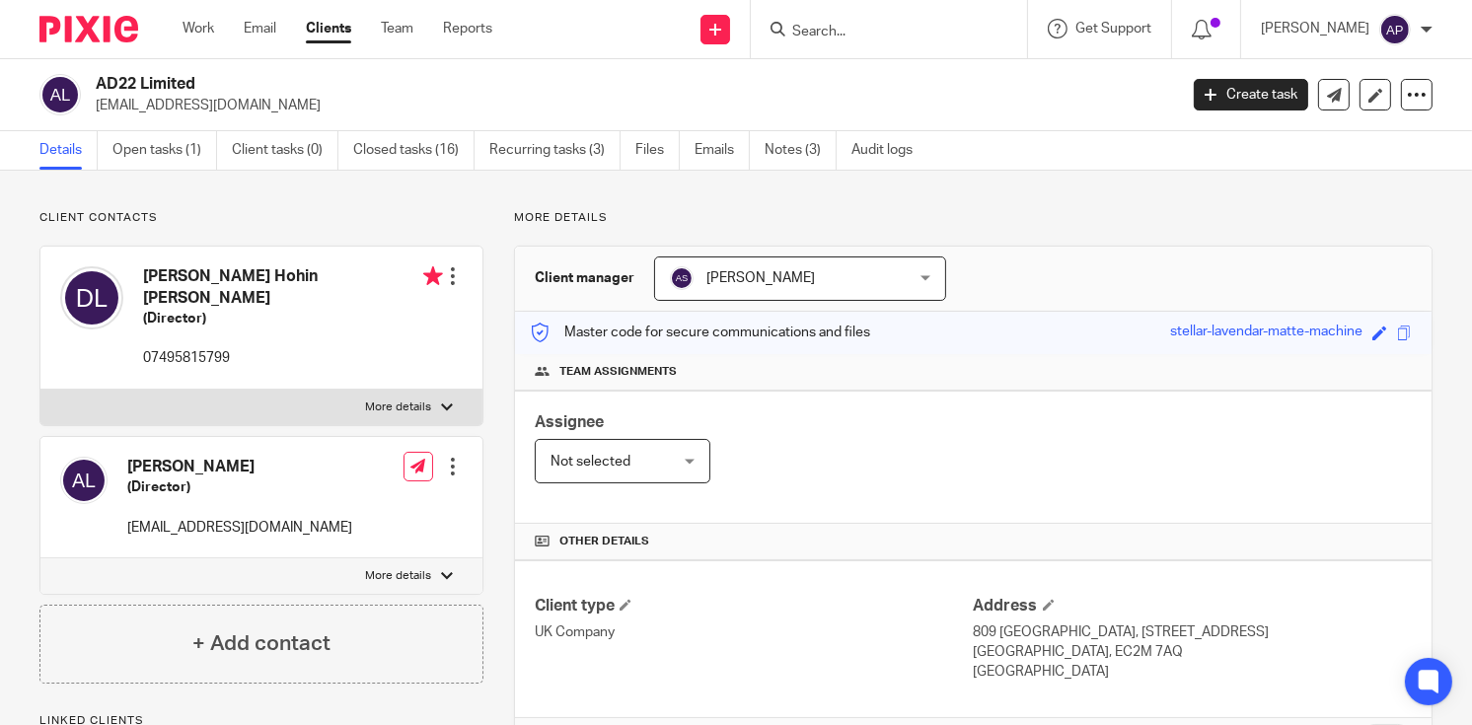
drag, startPoint x: 97, startPoint y: 83, endPoint x: 211, endPoint y: 83, distance: 114.4
click at [211, 83] on h2 "AD22 Limited" at bounding box center [523, 84] width 854 height 21
copy h2 "AD22 Limited"
